Goal: Complete application form: Complete application form

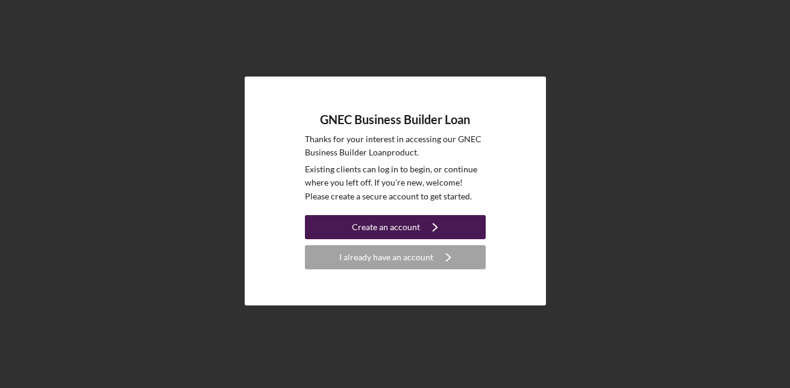
click at [411, 230] on div "Create an account" at bounding box center [386, 227] width 68 height 24
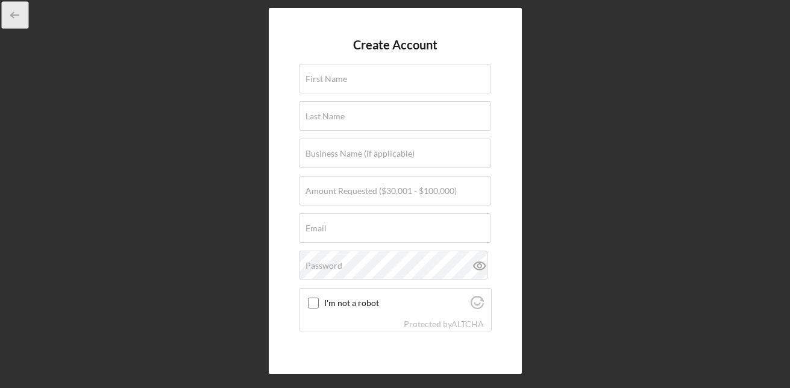
click at [13, 10] on icon "button" at bounding box center [15, 15] width 27 height 27
